Goal: Obtain resource: Obtain resource

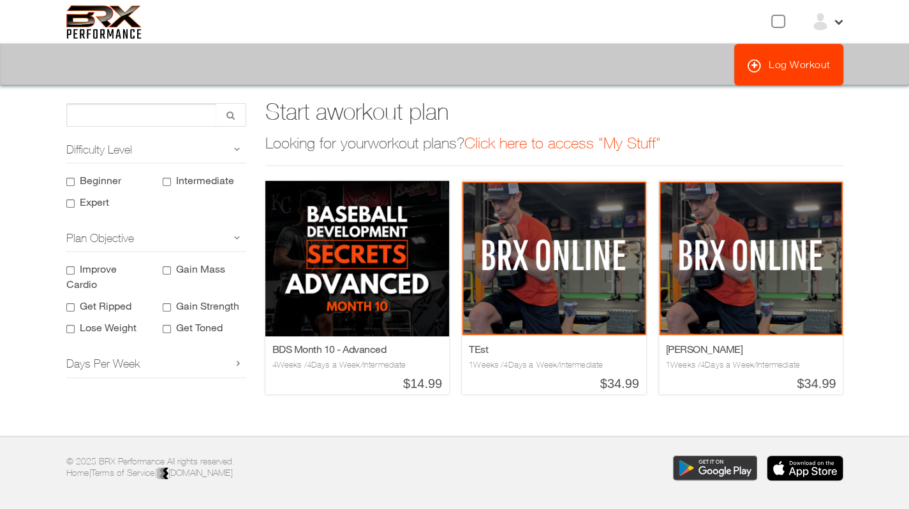
click at [826, 18] on img at bounding box center [819, 21] width 19 height 19
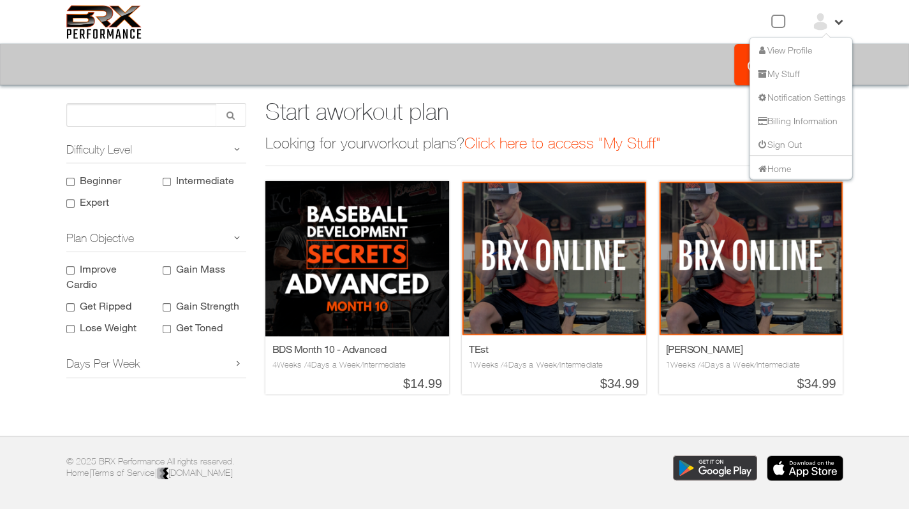
click at [793, 43] on li "View Profile" at bounding box center [800, 50] width 103 height 24
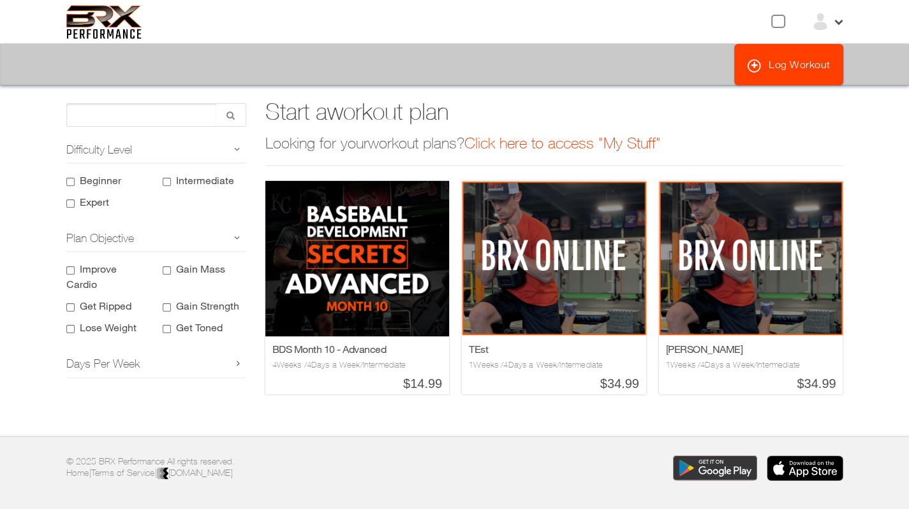
click at [559, 145] on link "Click here to access "My Stuff"" at bounding box center [562, 143] width 196 height 18
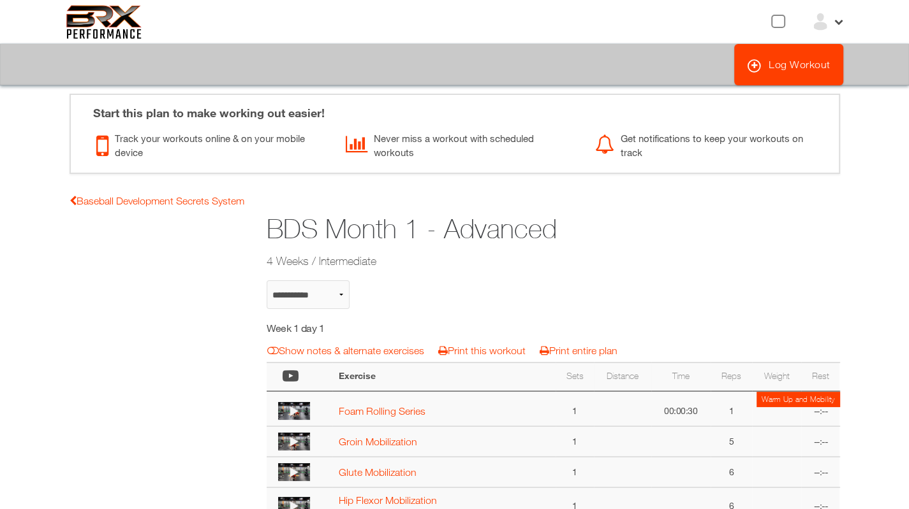
select select "**********"
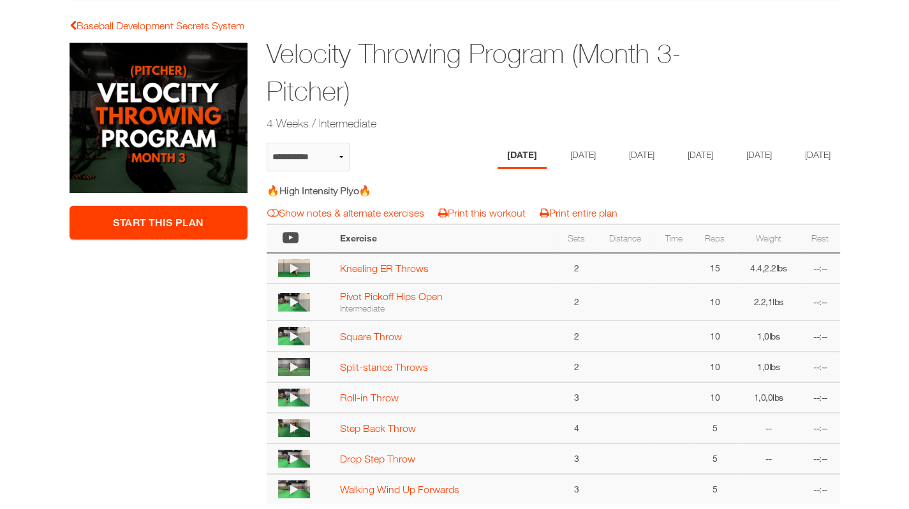
scroll to position [175, 0]
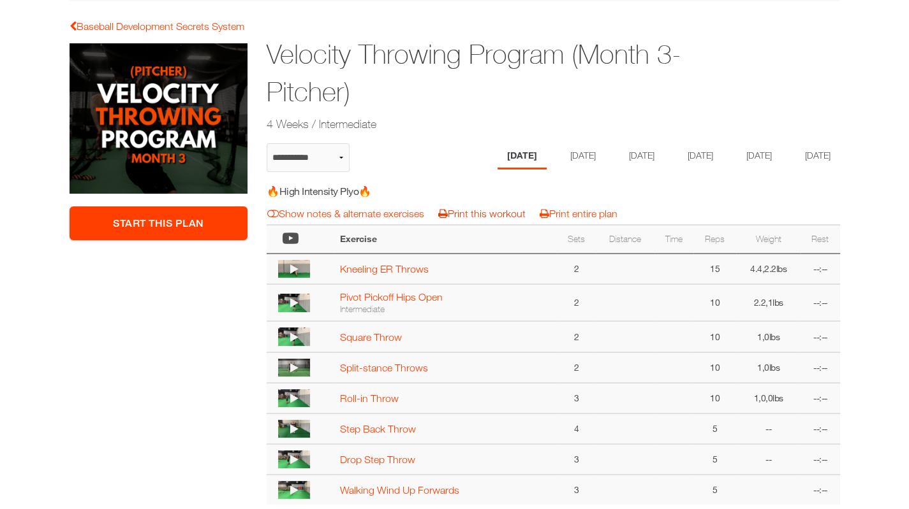
click at [490, 219] on link "Print this workout" at bounding box center [481, 213] width 87 height 11
